Goal: Check status

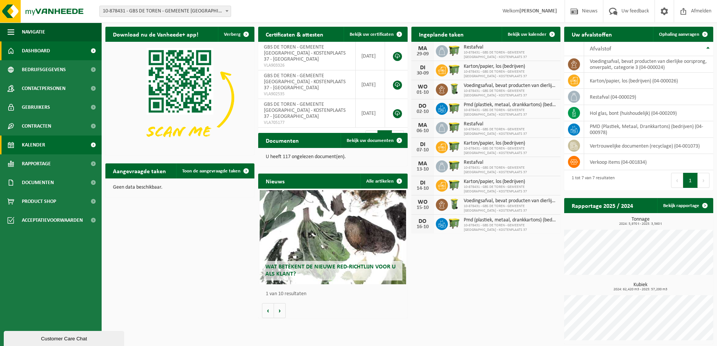
click at [81, 144] on link "Kalender" at bounding box center [51, 144] width 102 height 19
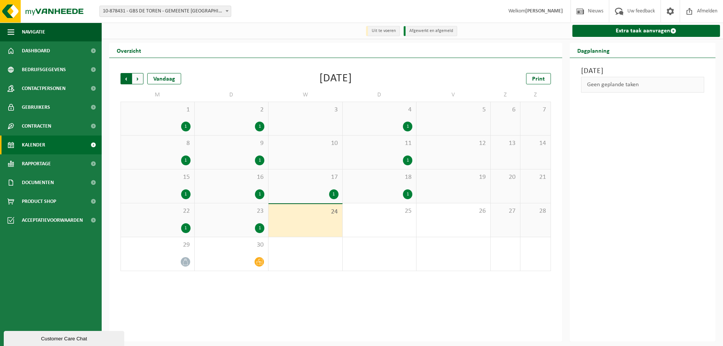
click at [140, 77] on span "Volgende" at bounding box center [137, 78] width 11 height 11
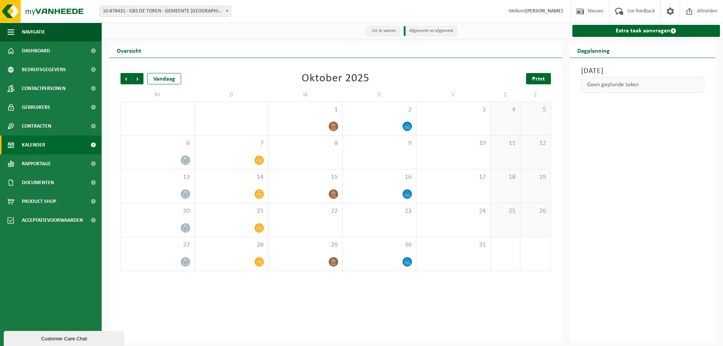
click at [544, 78] on span "Print" at bounding box center [538, 79] width 13 height 6
click at [139, 81] on span "Volgende" at bounding box center [137, 78] width 11 height 11
